Goal: Task Accomplishment & Management: Use online tool/utility

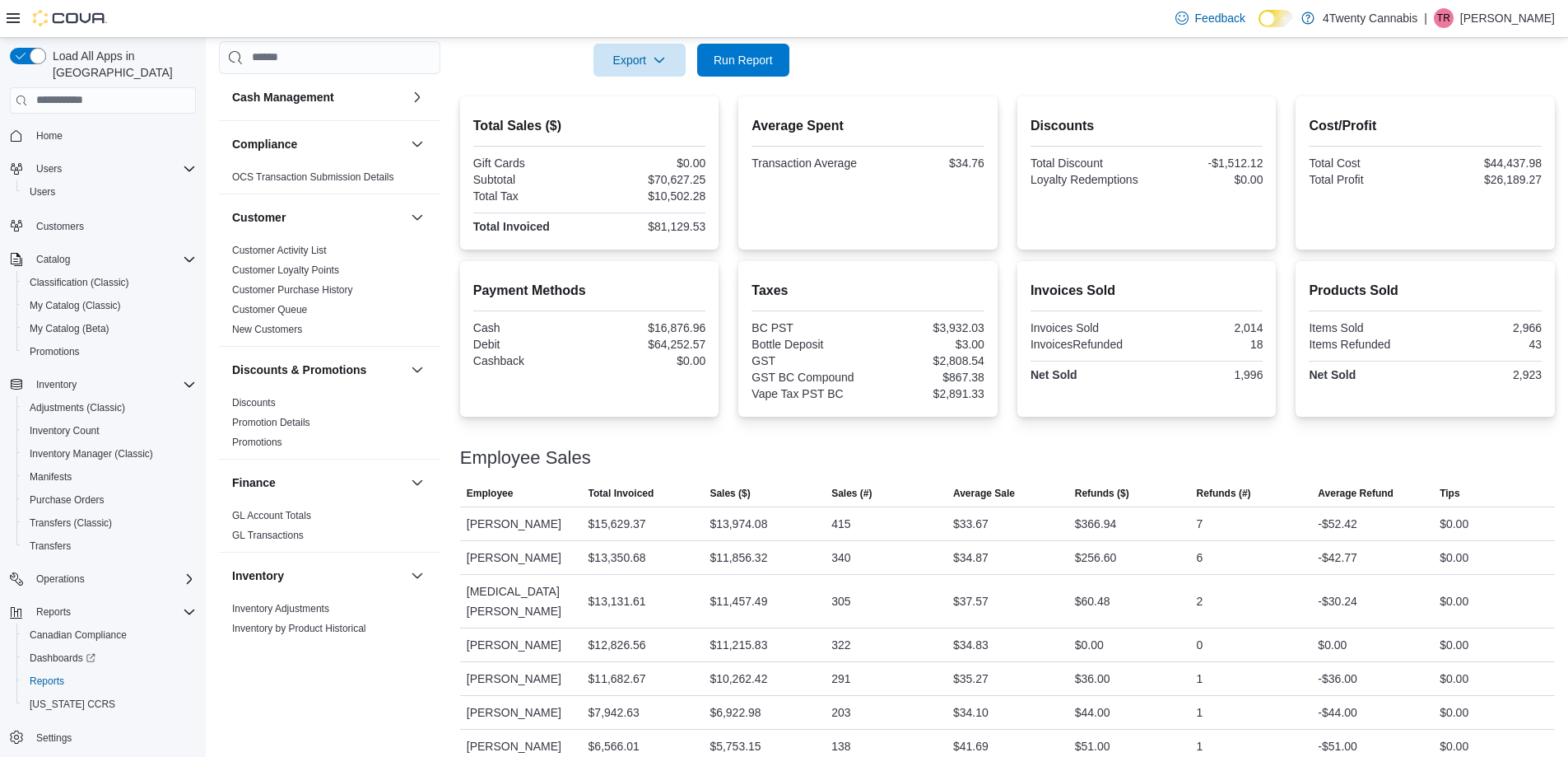
click at [716, 61] on span "Run Report" at bounding box center [743, 59] width 59 height 16
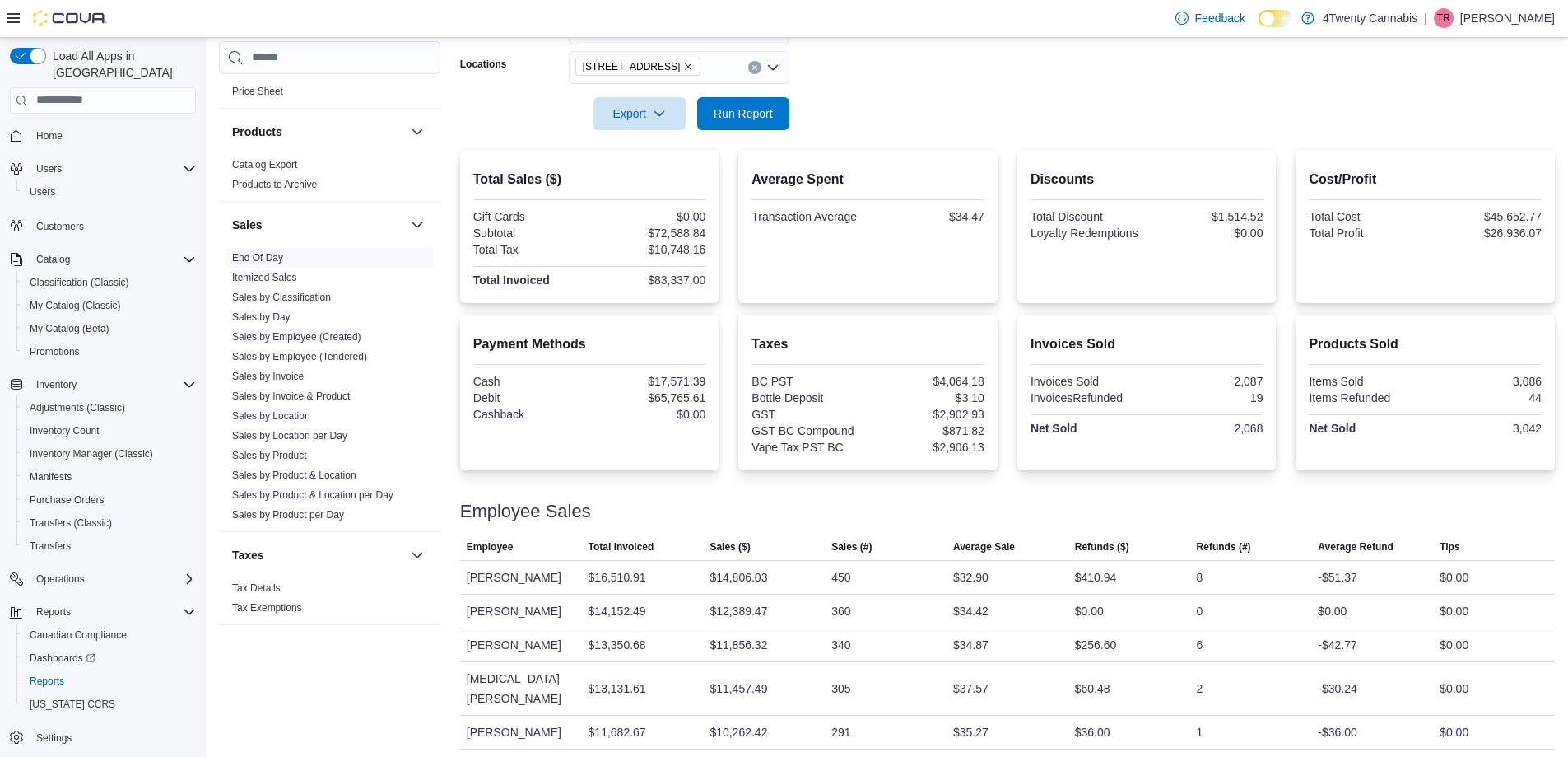
scroll to position [170, 0]
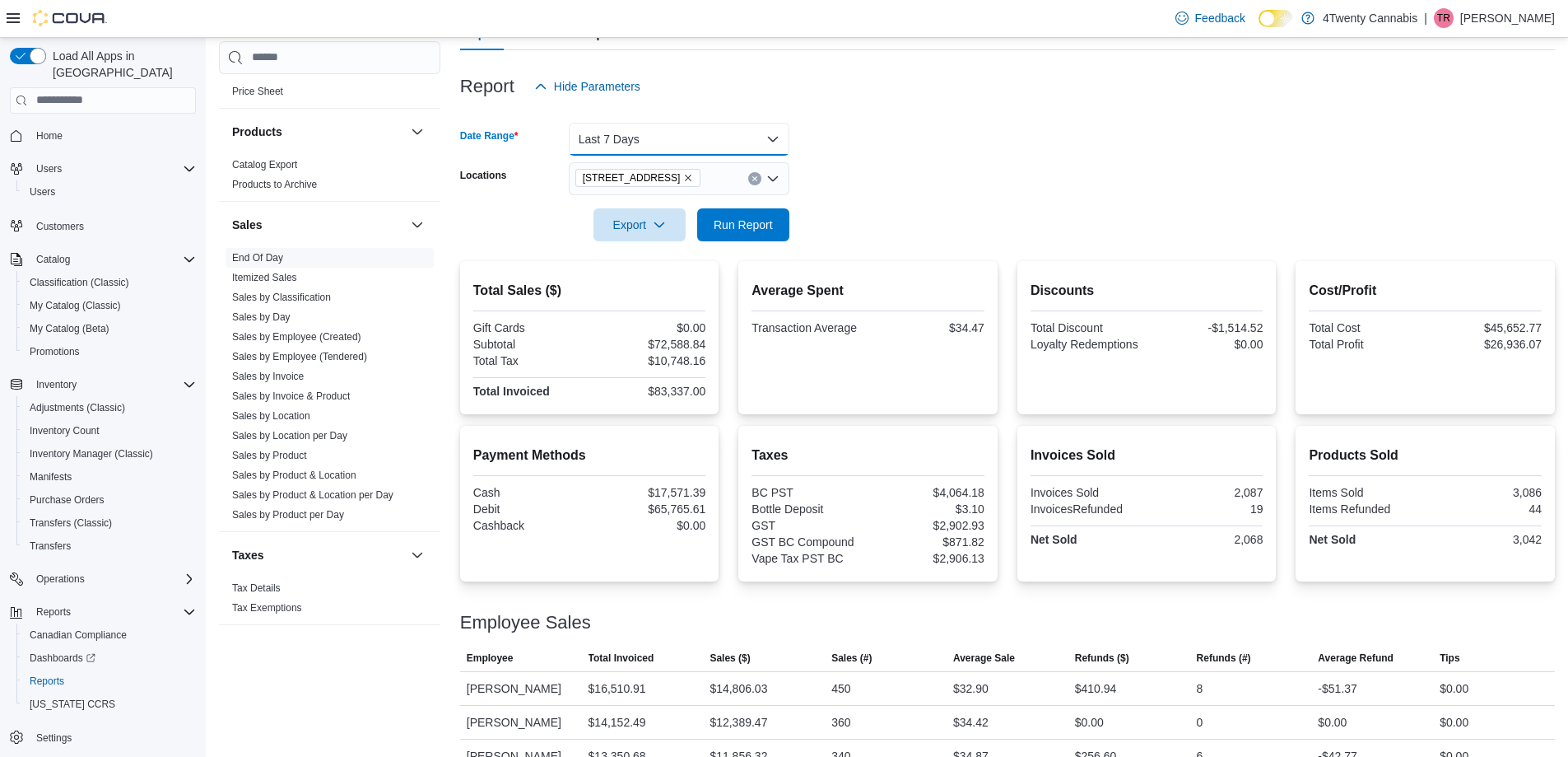
click at [712, 141] on button "Last 7 Days" at bounding box center [679, 139] width 220 height 33
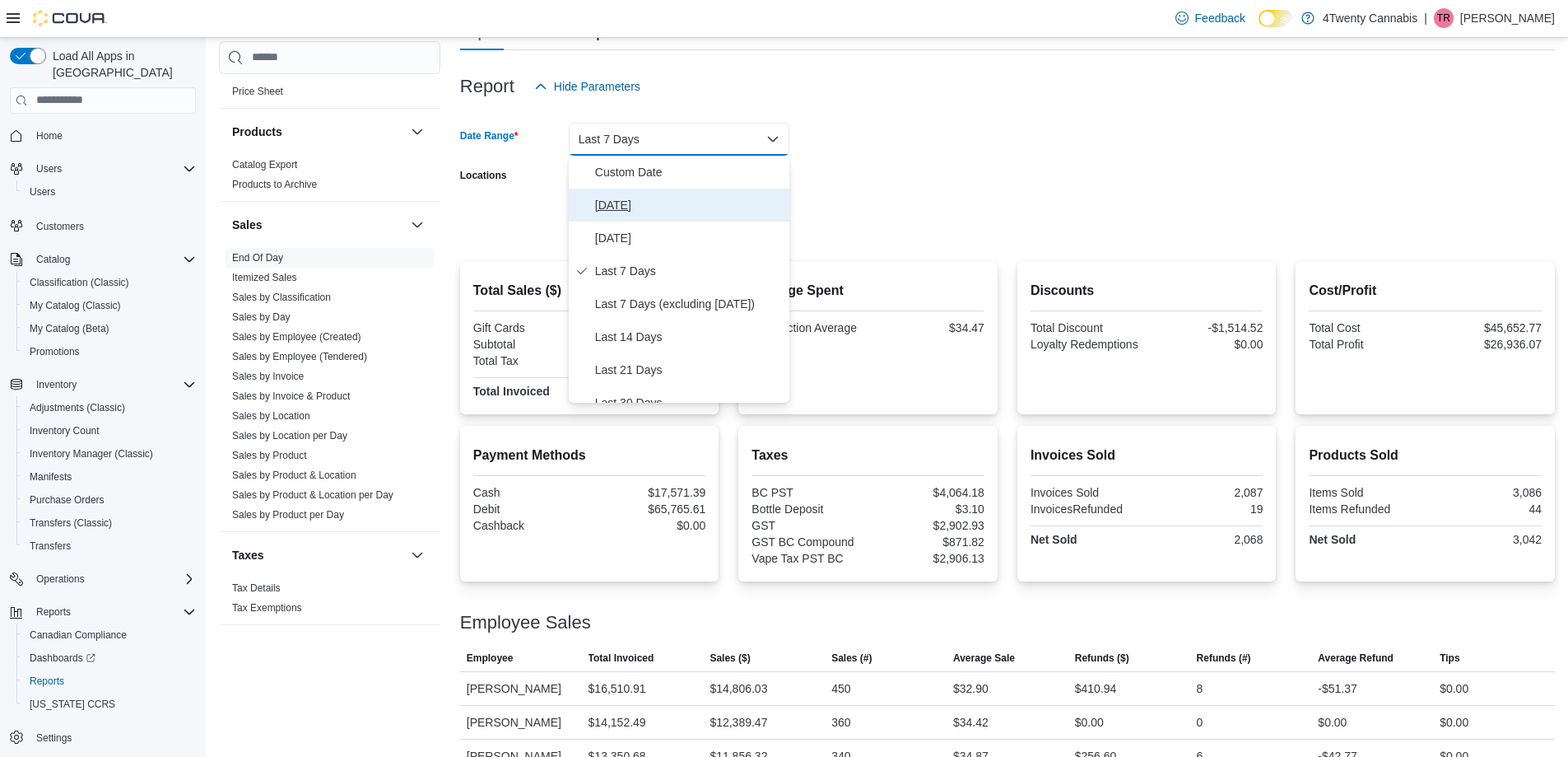
click at [698, 192] on button "[DATE]" at bounding box center [679, 204] width 220 height 33
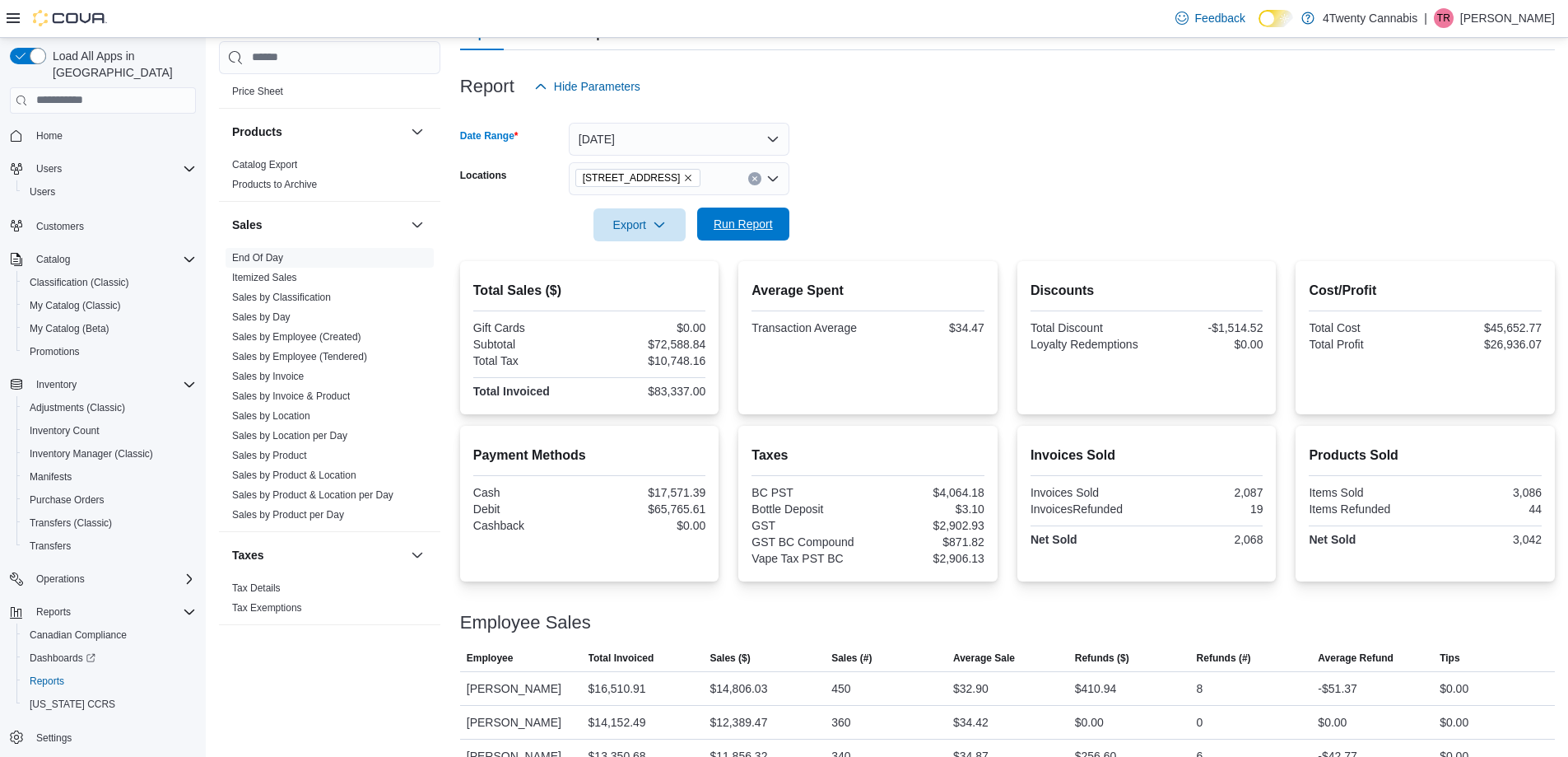
click at [776, 219] on span "Run Report" at bounding box center [742, 224] width 72 height 33
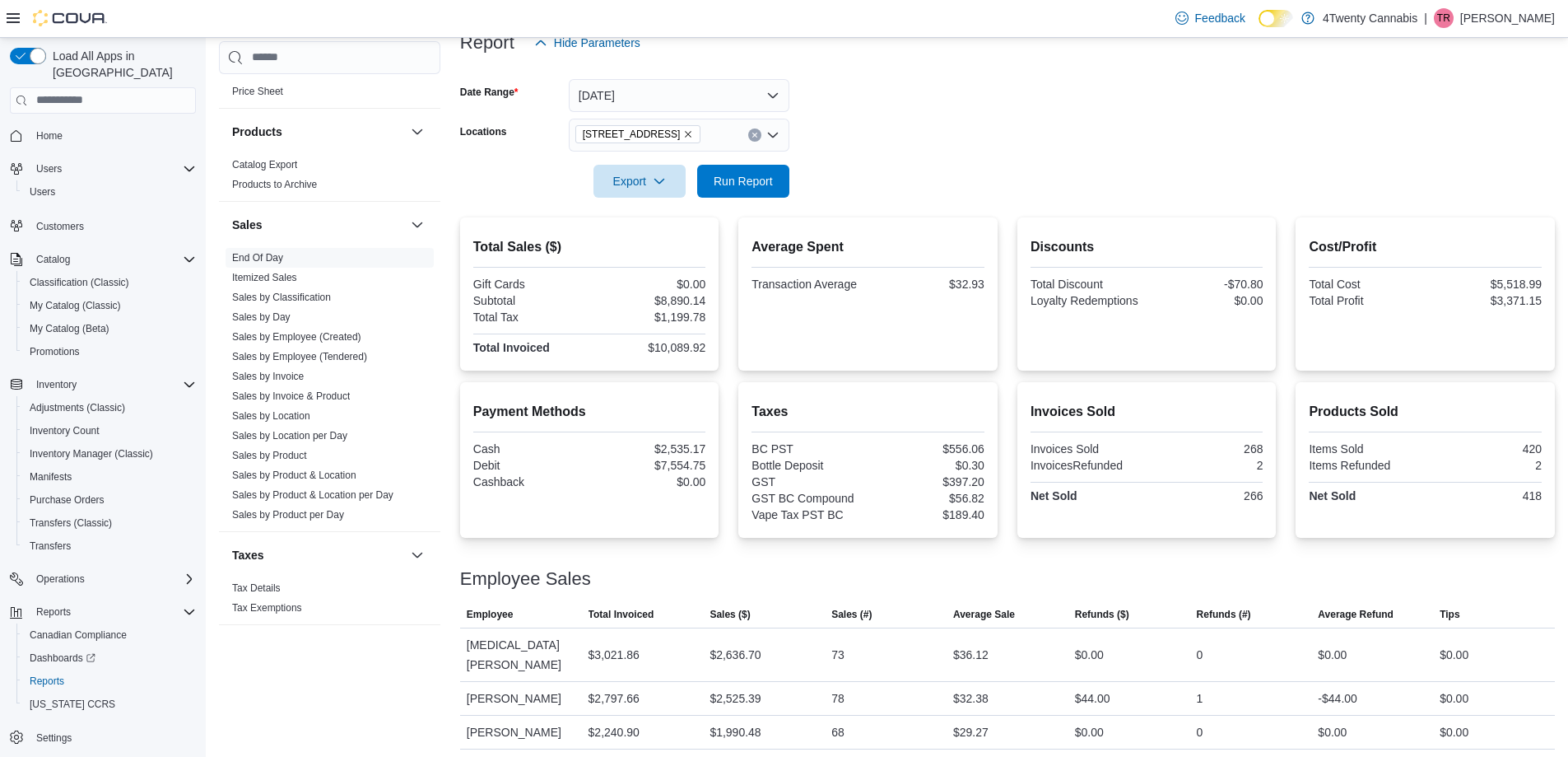
scroll to position [234, 0]
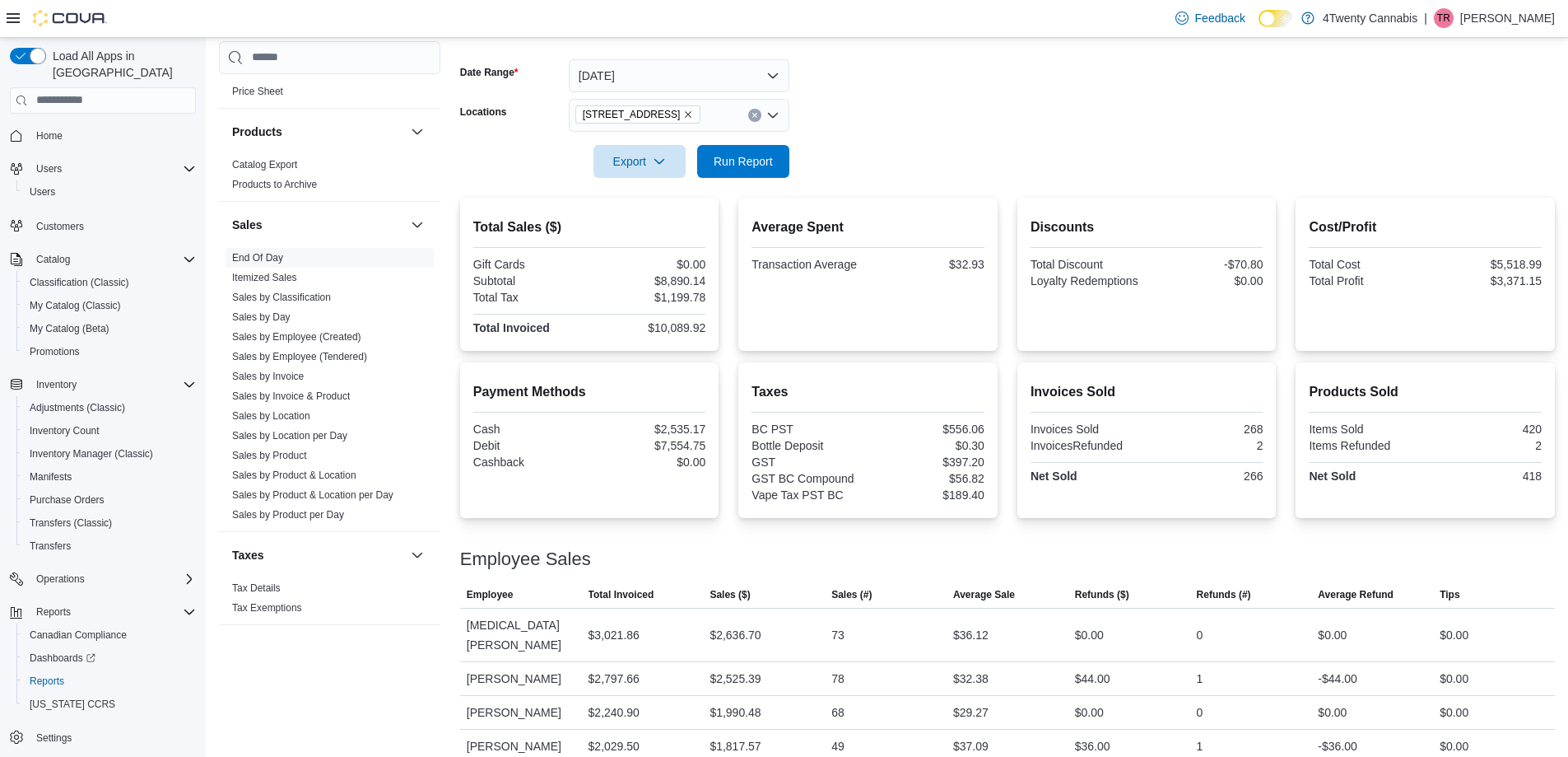
click at [759, 178] on div at bounding box center [1008, 187] width 1095 height 19
click at [759, 169] on span "Run Report" at bounding box center [742, 160] width 72 height 33
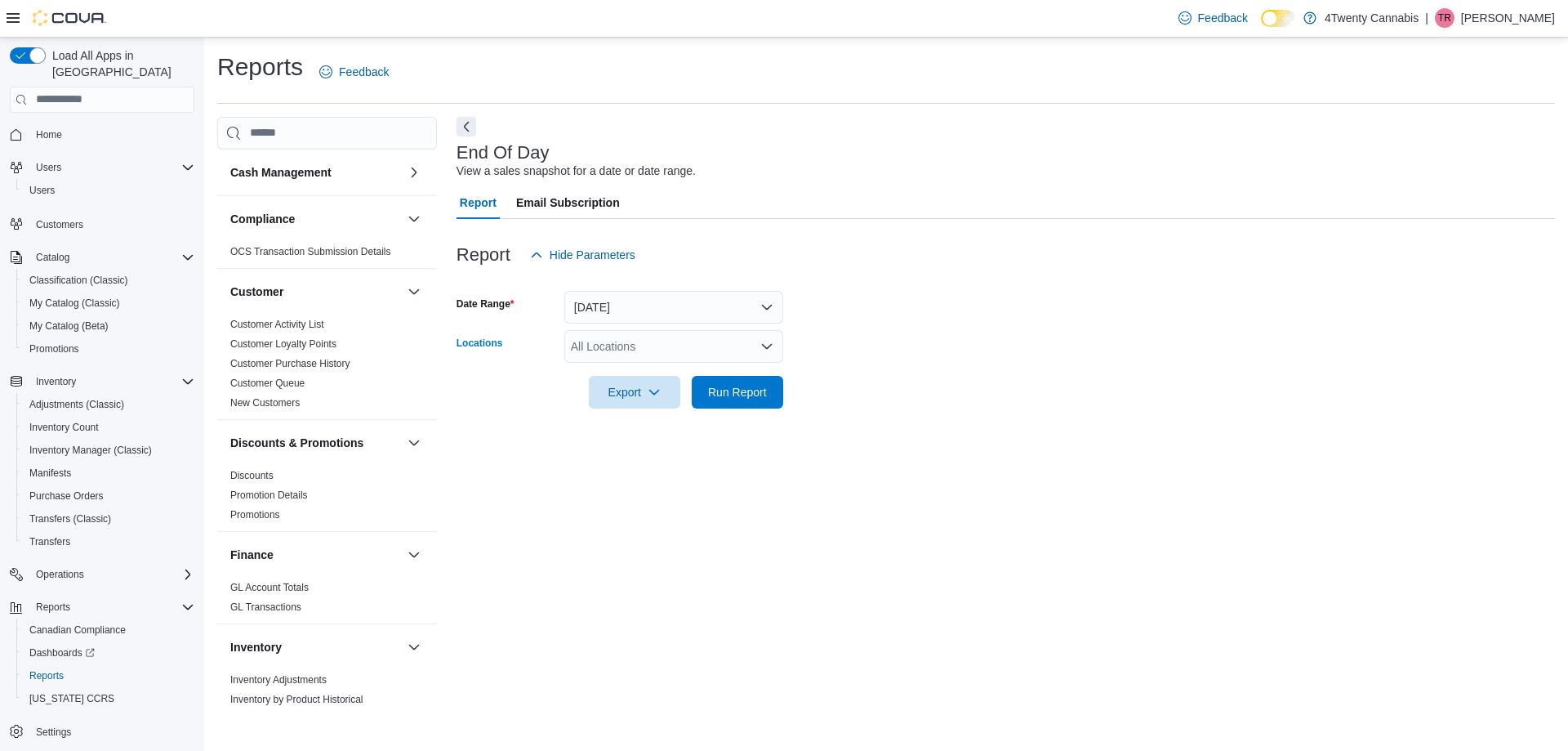
click at [614, 336] on div "All Locations" at bounding box center [673, 346] width 219 height 33
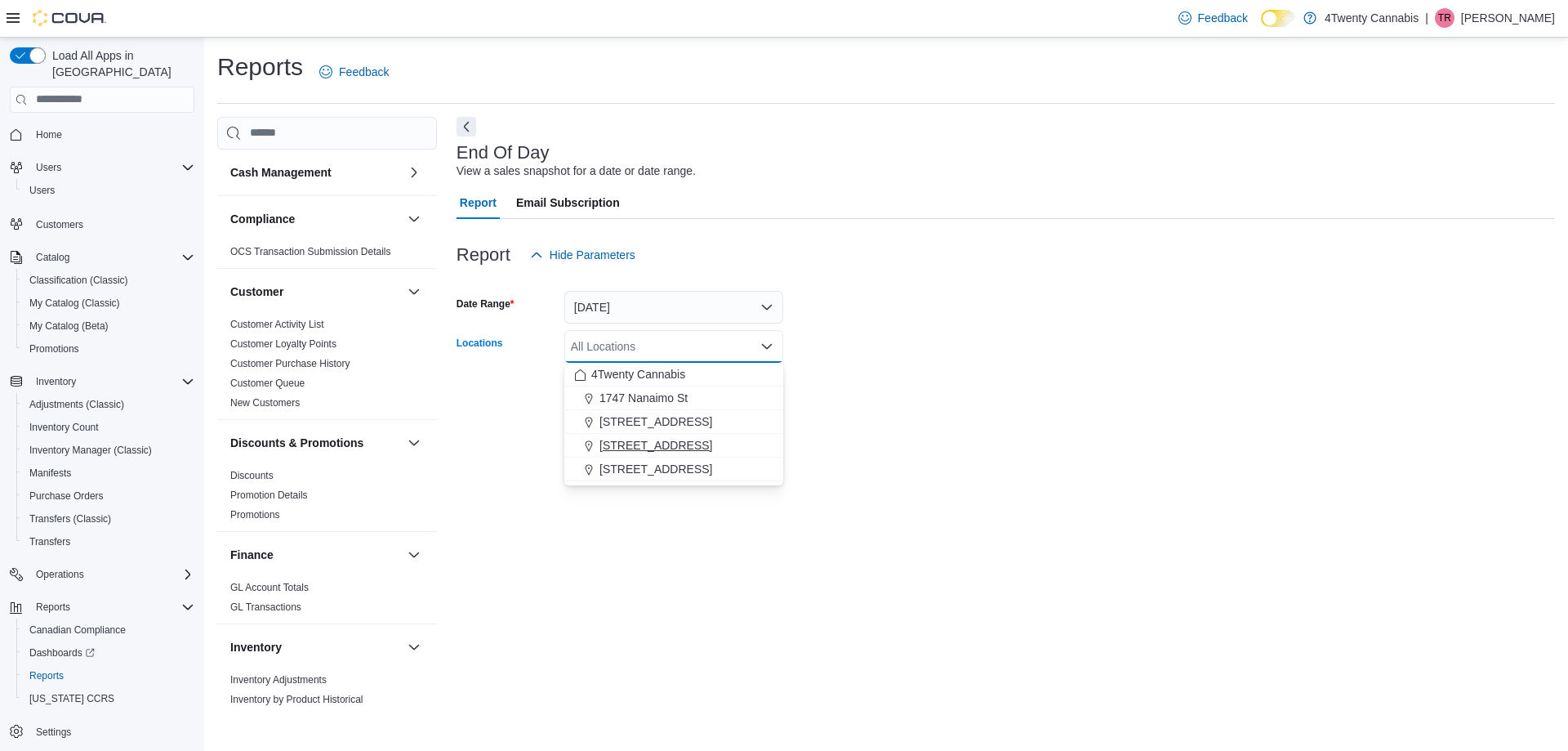
click at [666, 437] on span "[STREET_ADDRESS]" at bounding box center [656, 445] width 113 height 16
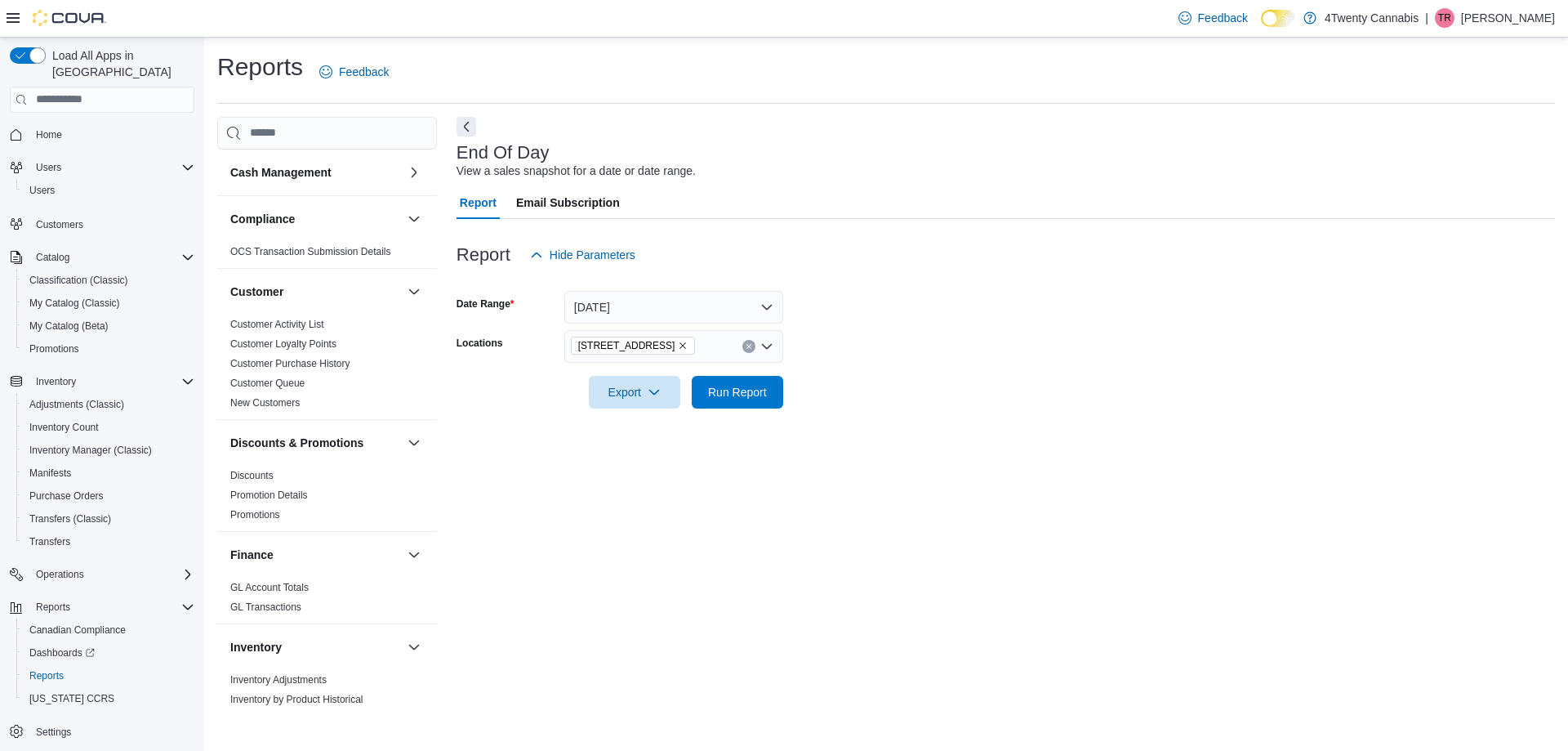
drag, startPoint x: 875, startPoint y: 373, endPoint x: 768, endPoint y: 357, distance: 108.2
click at [865, 373] on div at bounding box center [1006, 369] width 1098 height 13
click at [750, 406] on span "Run Report" at bounding box center [736, 391] width 71 height 33
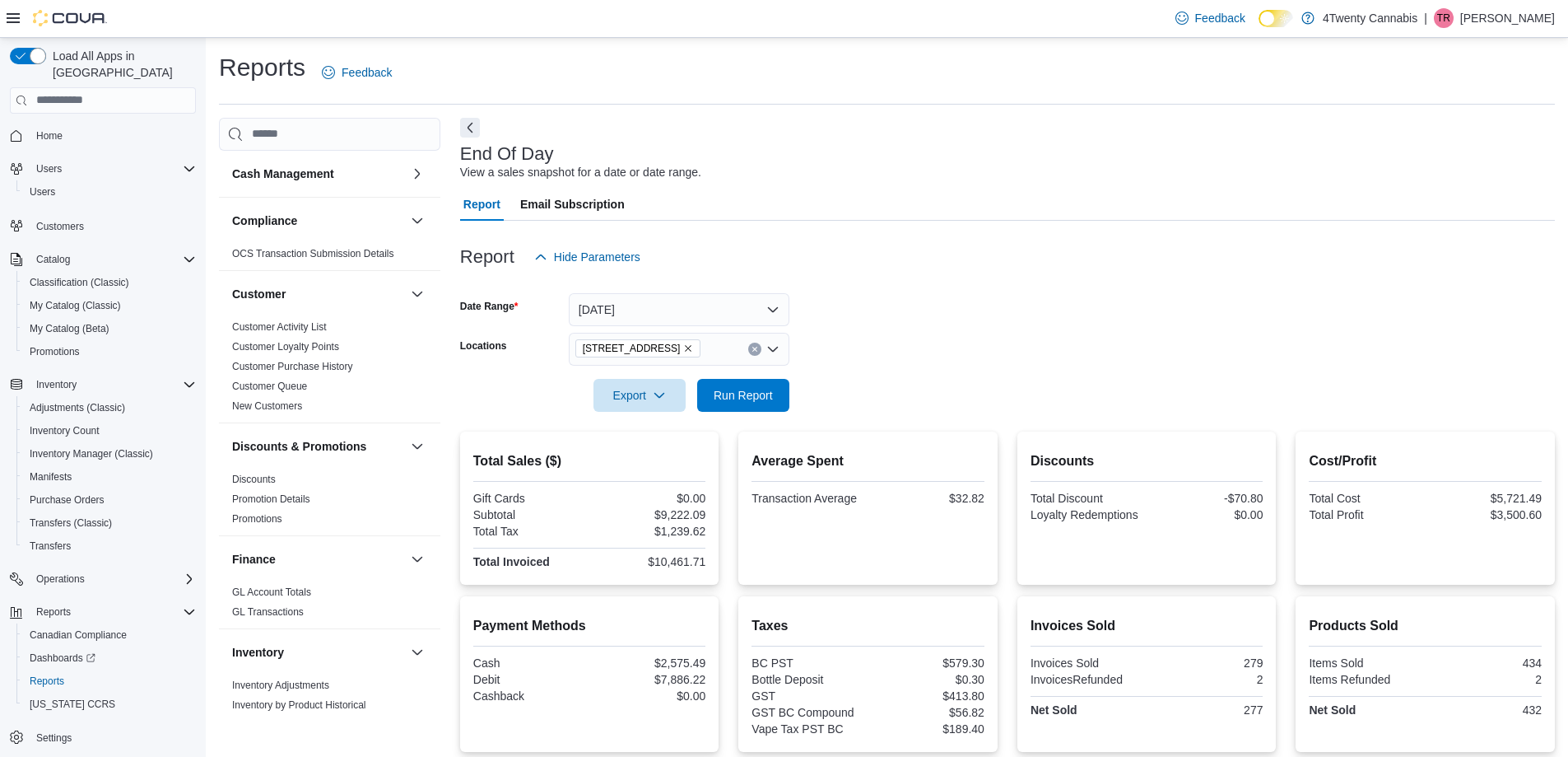
scroll to position [234, 0]
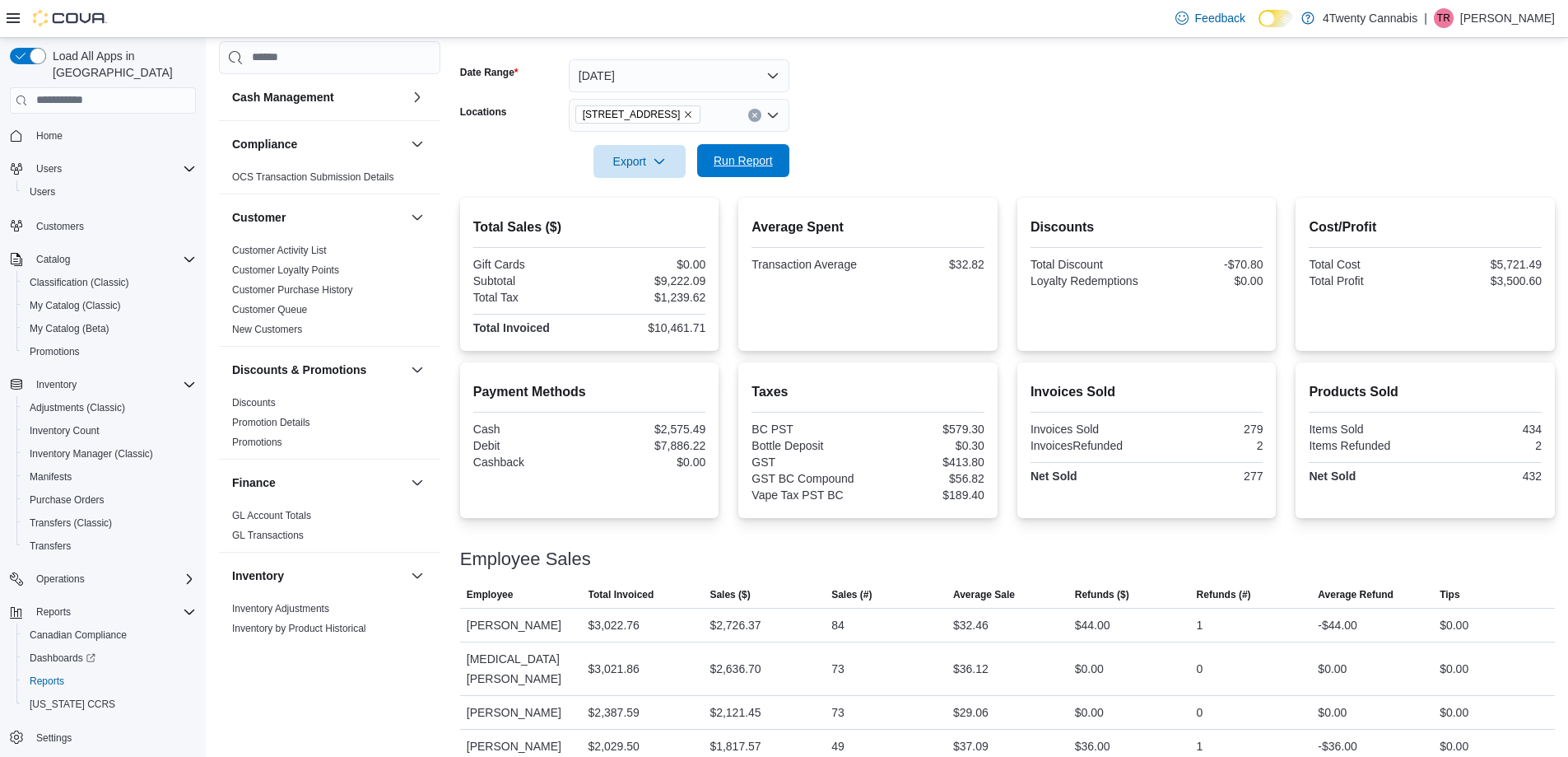
click at [742, 164] on span "Run Report" at bounding box center [743, 160] width 59 height 16
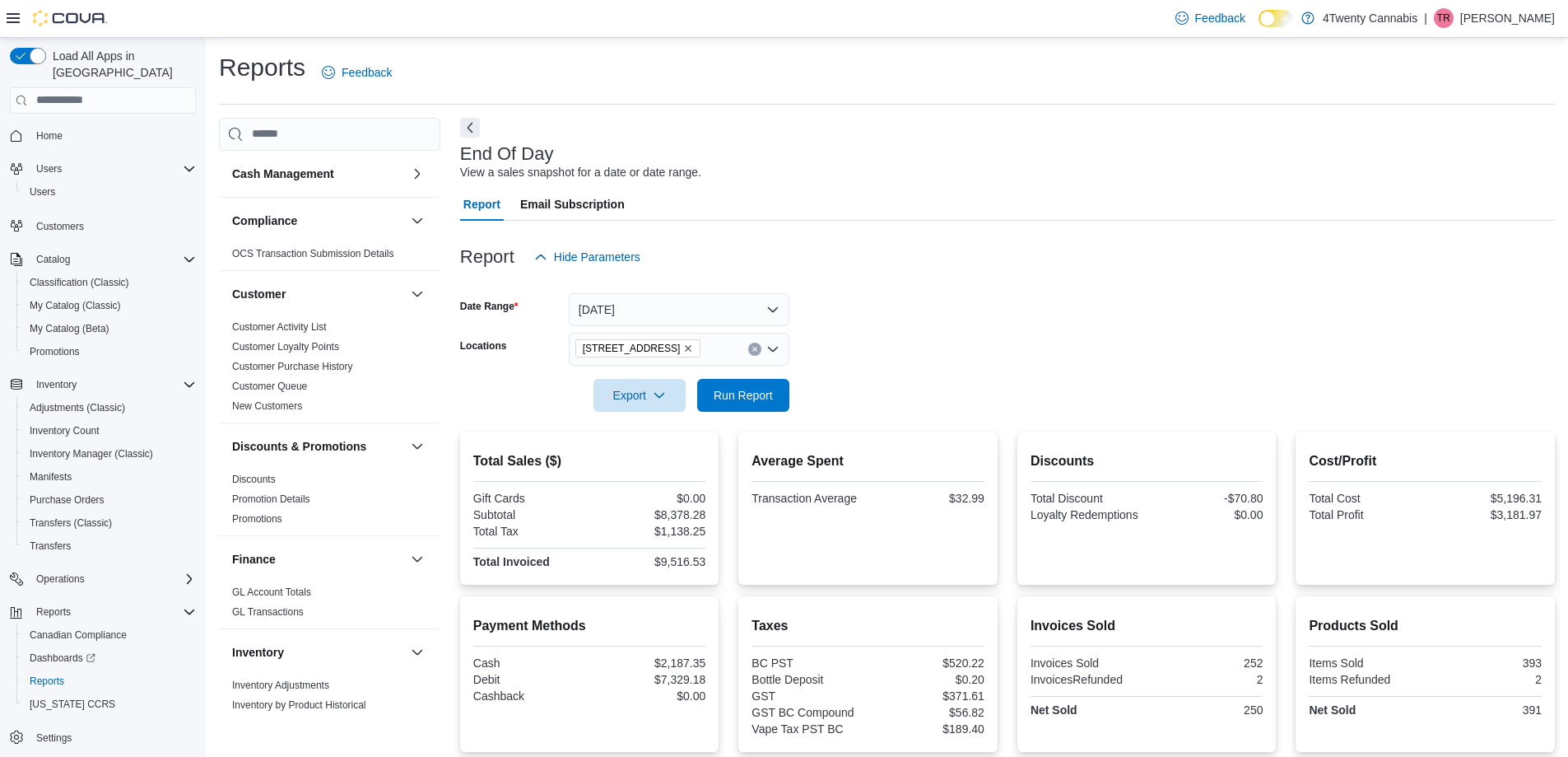
click at [755, 343] on button "Clear input" at bounding box center [755, 349] width 14 height 14
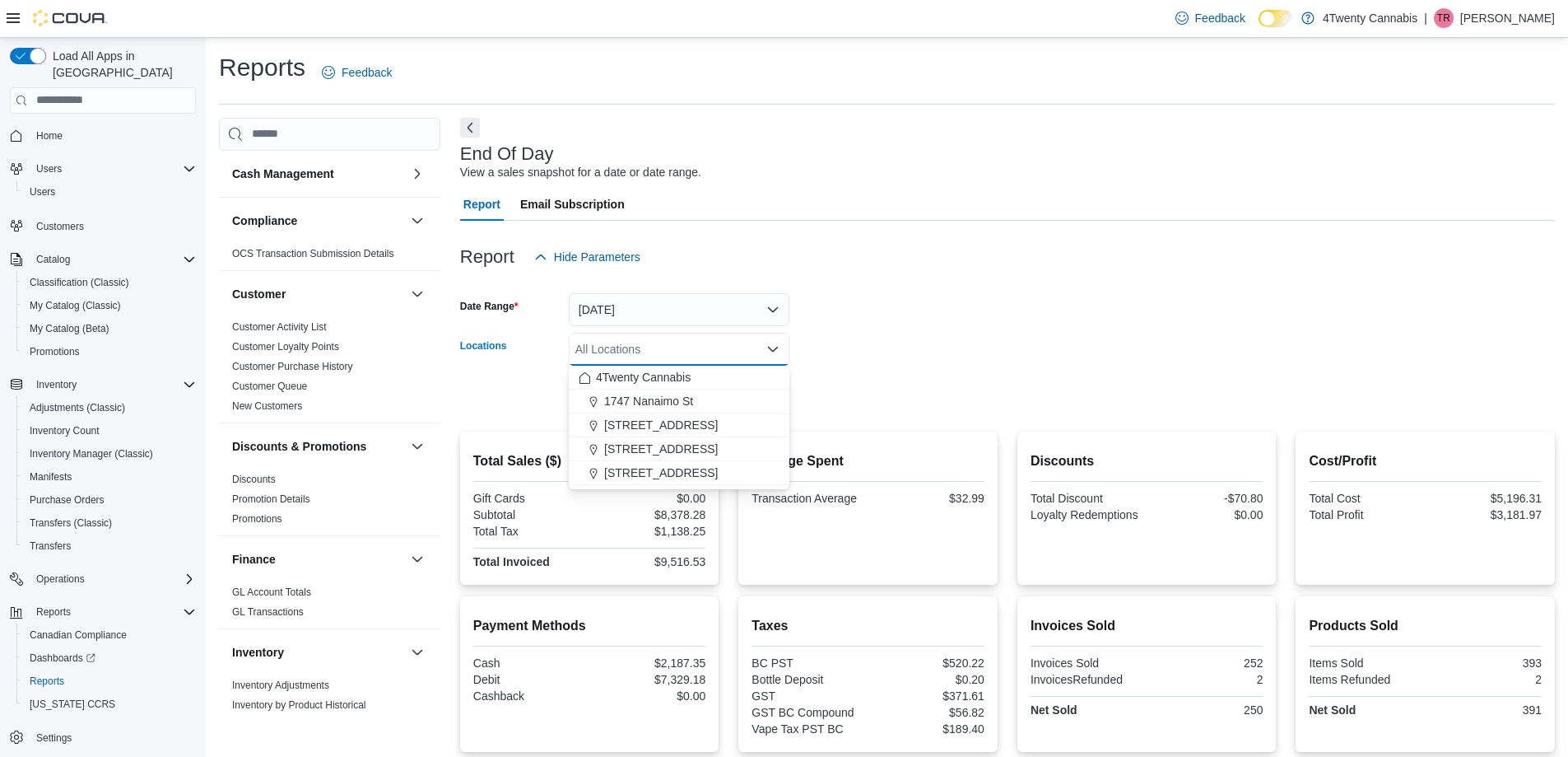
click at [952, 370] on div at bounding box center [1008, 372] width 1095 height 14
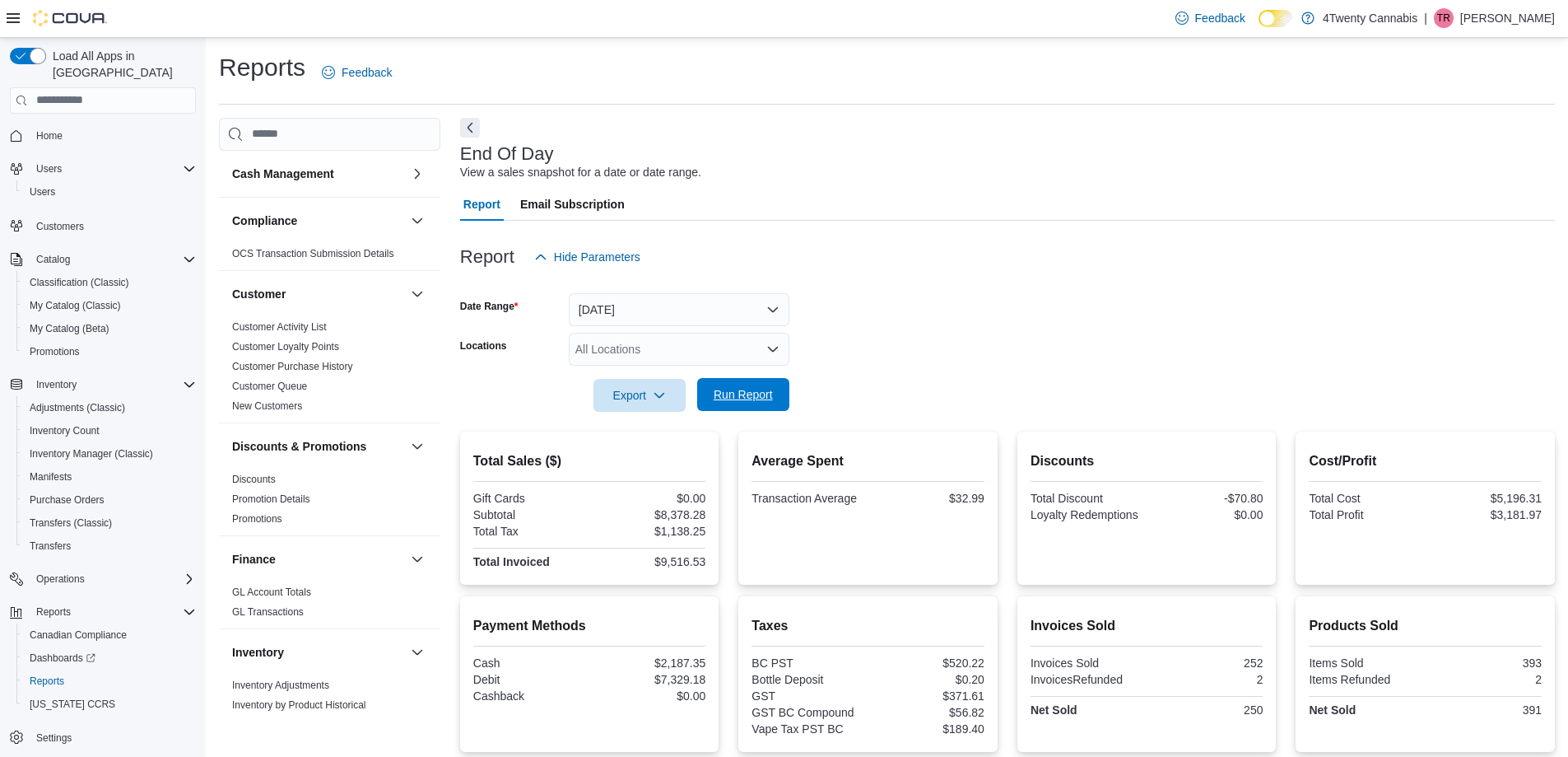
click at [776, 385] on span "Run Report" at bounding box center [742, 394] width 72 height 33
